Goal: Task Accomplishment & Management: Manage account settings

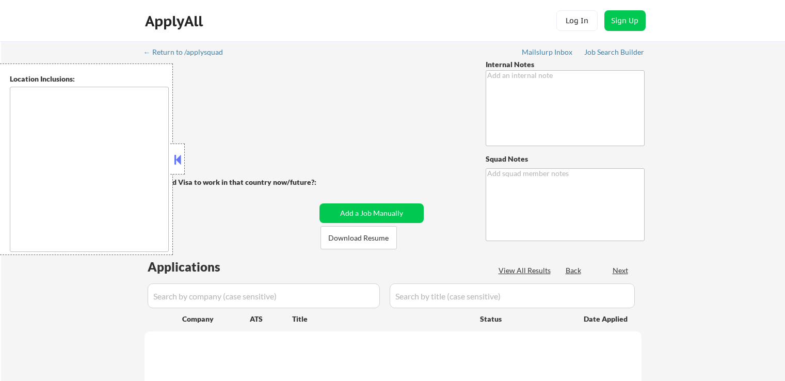
type textarea "She had 100, didn't get interview, just added another 100 (total is now 200). N…"
type textarea "Ahsan"
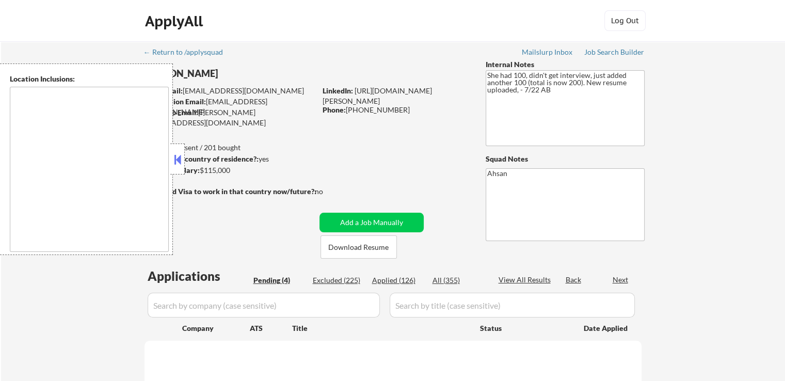
select select ""pending""
type textarea "[GEOGRAPHIC_DATA], [GEOGRAPHIC_DATA] [GEOGRAPHIC_DATA], [GEOGRAPHIC_DATA] [GEOG…"
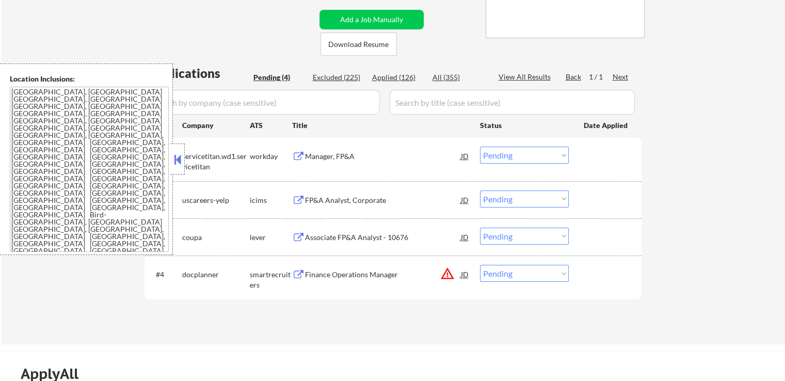
scroll to position [207, 0]
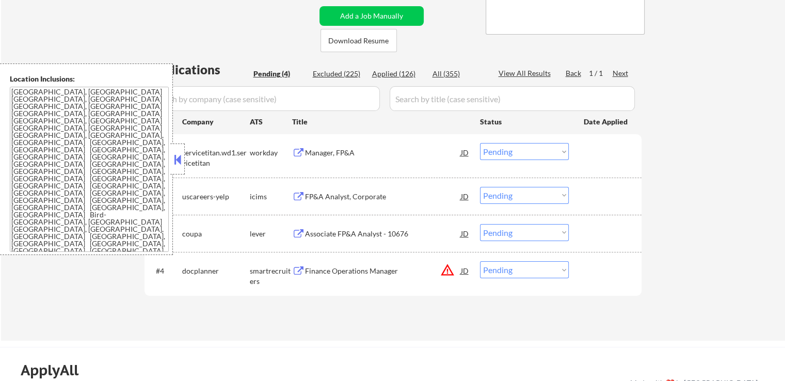
click at [345, 150] on div "Manager, FP&A" at bounding box center [383, 153] width 156 height 10
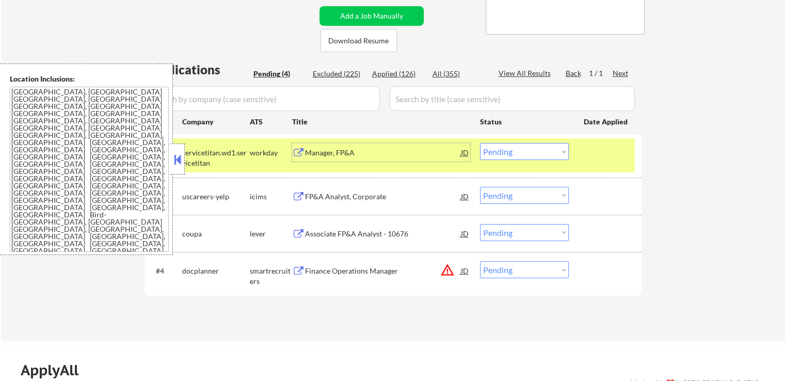
click at [385, 192] on div "FP&A Analyst, Corporate" at bounding box center [383, 197] width 156 height 10
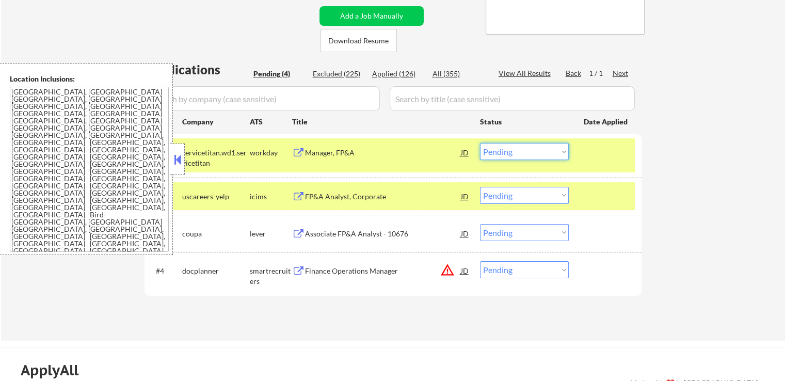
drag, startPoint x: 510, startPoint y: 151, endPoint x: 510, endPoint y: 158, distance: 6.7
click at [510, 154] on select "Choose an option... Pending Applied Excluded (Questions) Excluded (Expired) Exc…" at bounding box center [524, 151] width 89 height 17
click at [480, 143] on select "Choose an option... Pending Applied Excluded (Questions) Excluded (Expired) Exc…" at bounding box center [524, 151] width 89 height 17
click at [382, 227] on div "Associate FP&A Analyst - 10676" at bounding box center [383, 233] width 156 height 19
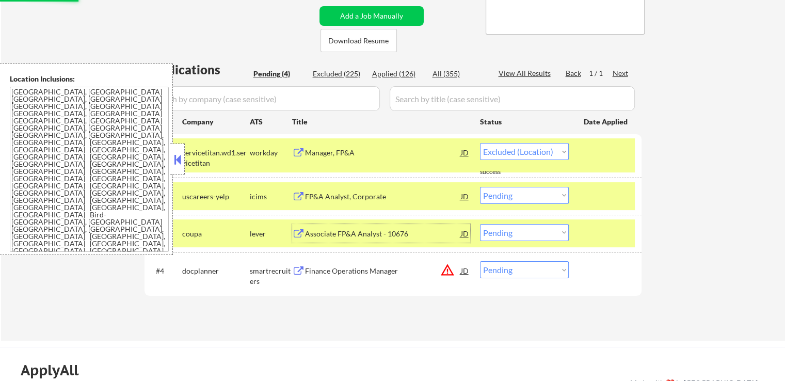
select select ""pending""
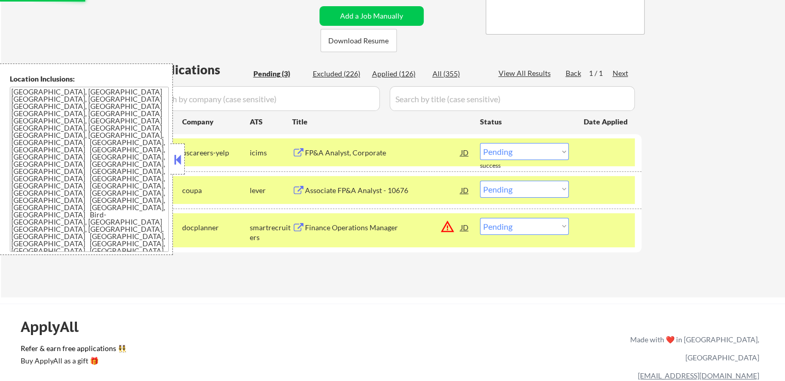
click at [507, 271] on div "Applications Pending (3) Excluded (226) Applied (126) All (355) View All Result…" at bounding box center [393, 169] width 497 height 216
click at [509, 226] on select "Choose an option... Pending Applied Excluded (Questions) Excluded (Expired) Exc…" at bounding box center [524, 226] width 89 height 17
select select ""excluded__location_""
click at [480, 218] on select "Choose an option... Pending Applied Excluded (Questions) Excluded (Expired) Exc…" at bounding box center [524, 226] width 89 height 17
click at [483, 293] on div "← Return to /applysquad Mailslurp Inbox Job Search Builder [PERSON_NAME] User E…" at bounding box center [393, 66] width 784 height 463
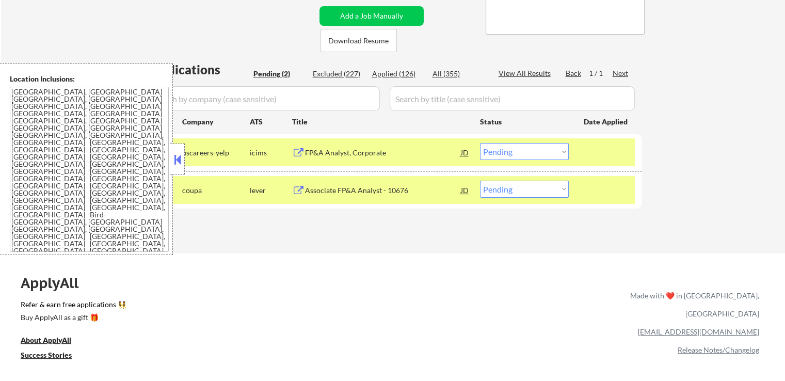
drag, startPoint x: 519, startPoint y: 147, endPoint x: 511, endPoint y: 159, distance: 14.8
click at [513, 153] on select "Choose an option... Pending Applied Excluded (Questions) Excluded (Expired) Exc…" at bounding box center [524, 151] width 89 height 17
click at [480, 143] on select "Choose an option... Pending Applied Excluded (Questions) Excluded (Expired) Exc…" at bounding box center [524, 151] width 89 height 17
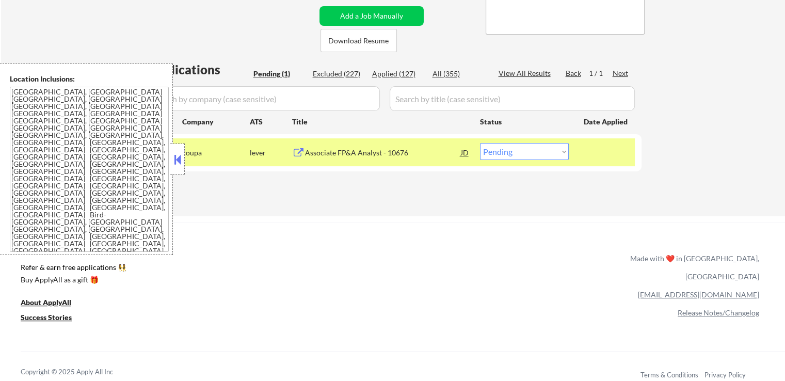
drag, startPoint x: 499, startPoint y: 149, endPoint x: 498, endPoint y: 156, distance: 7.2
click at [498, 155] on select "Choose an option... Pending Applied Excluded (Questions) Excluded (Expired) Exc…" at bounding box center [524, 151] width 89 height 17
select select ""applied""
click at [480, 143] on select "Choose an option... Pending Applied Excluded (Questions) Excluded (Expired) Exc…" at bounding box center [524, 151] width 89 height 17
click at [470, 193] on div "Applications Pending (1) Excluded (227) Applied (127) All (355) View All Result…" at bounding box center [393, 128] width 497 height 135
